Goal: Obtain resource: Obtain resource

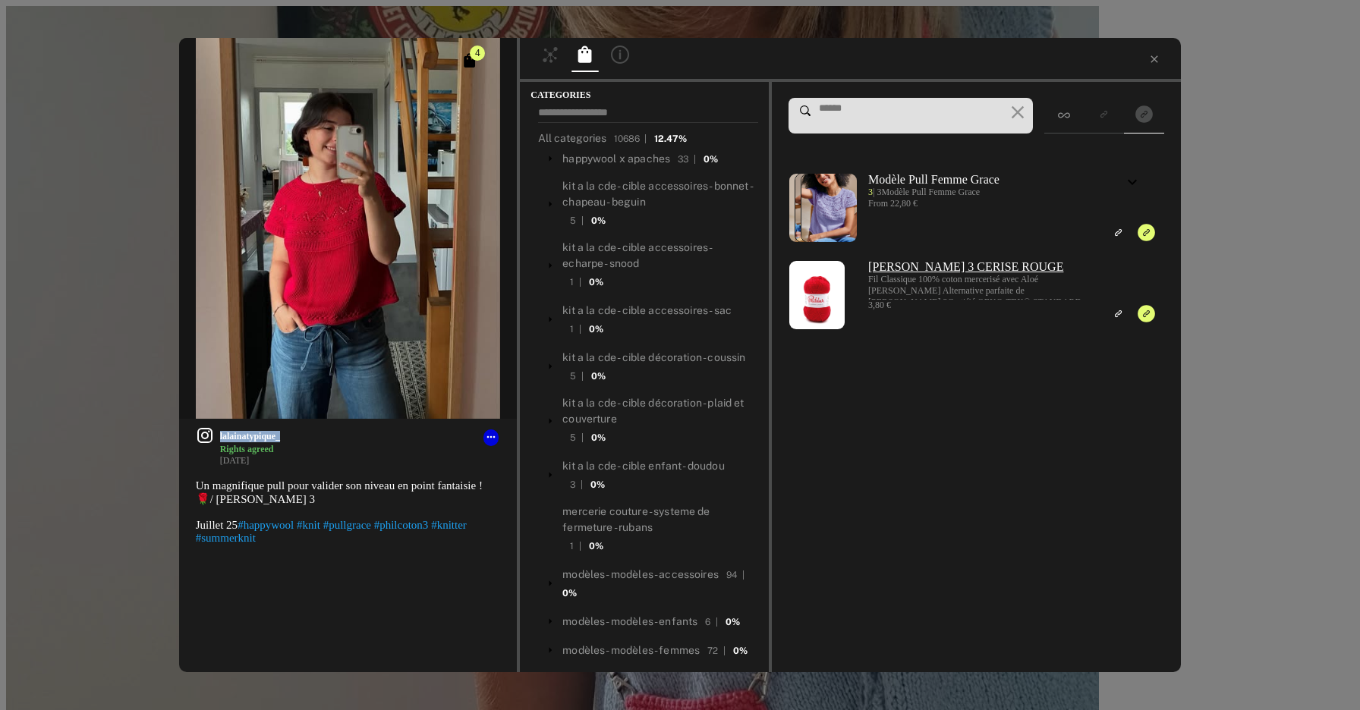
scroll to position [2748, 0]
click at [1148, 60] on icon at bounding box center [1154, 59] width 12 height 12
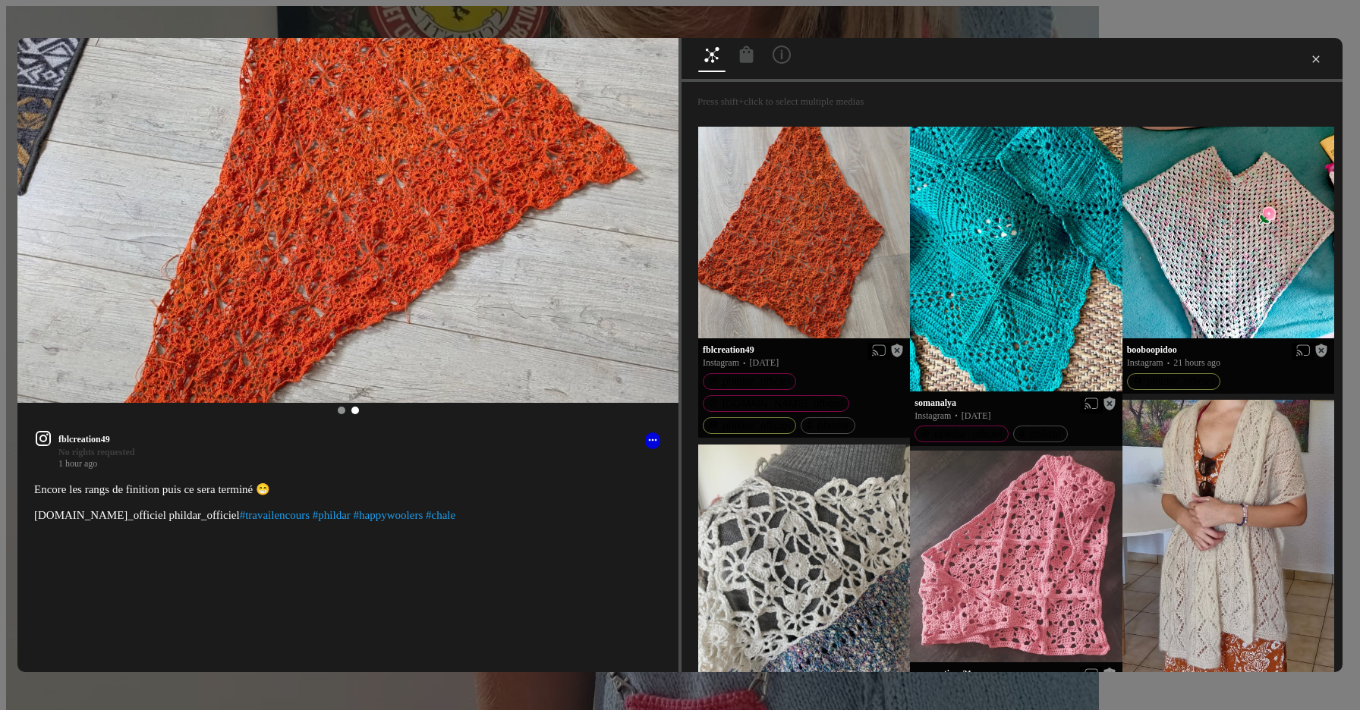
click at [1311, 58] on icon at bounding box center [1316, 59] width 12 height 12
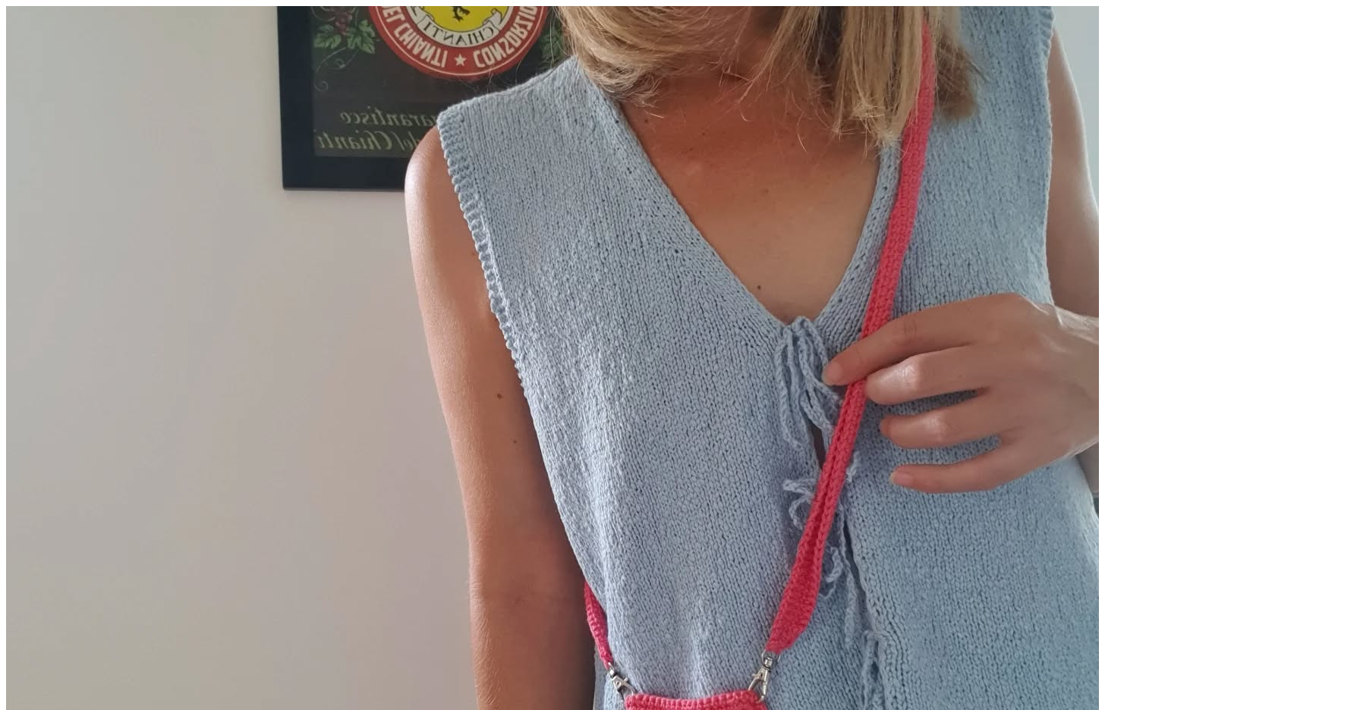
scroll to position [409, 0]
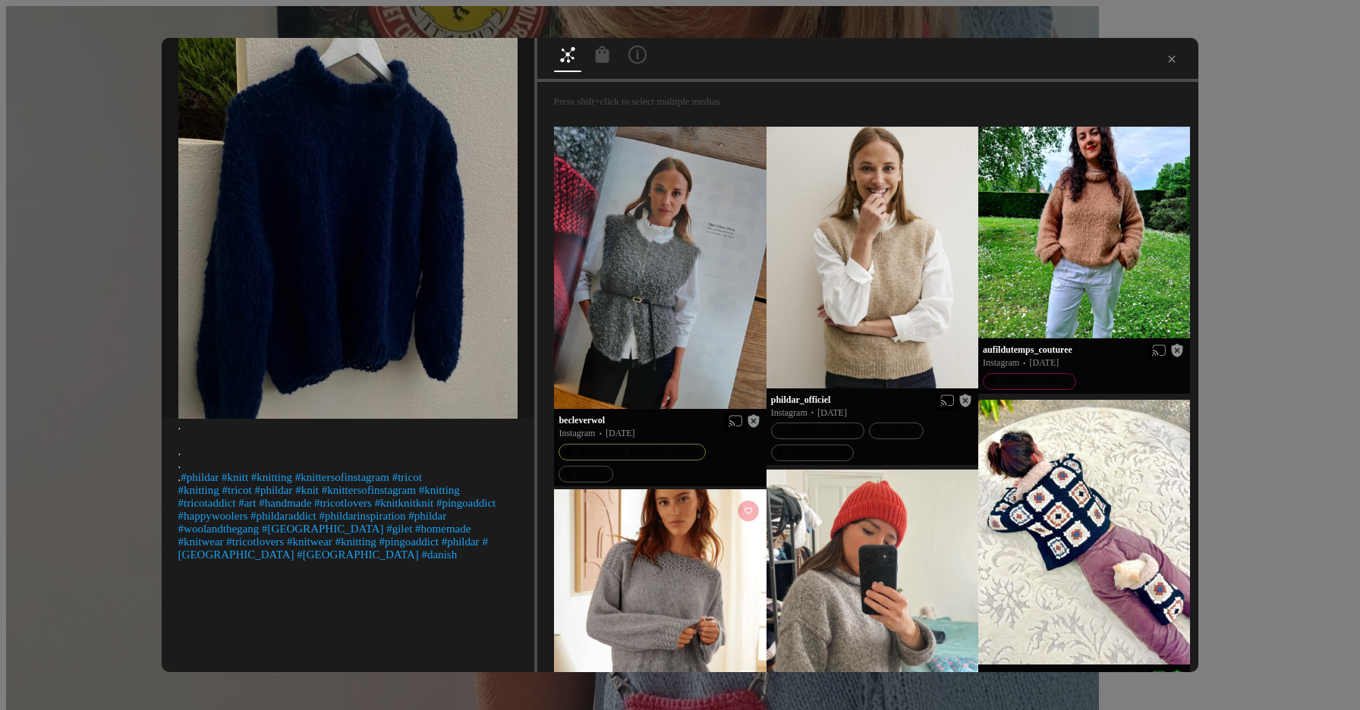
scroll to position [192, 0]
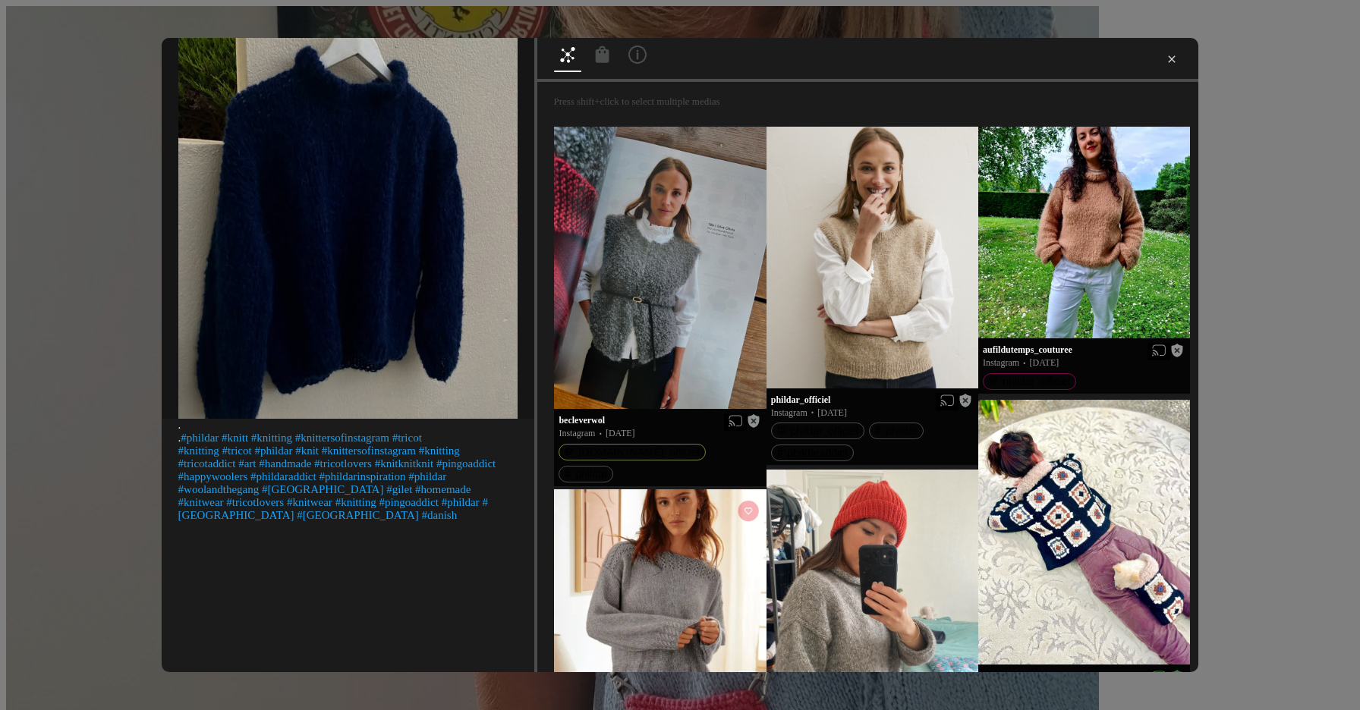
click at [1165, 63] on icon at bounding box center [1171, 59] width 12 height 12
